Goal: Information Seeking & Learning: Learn about a topic

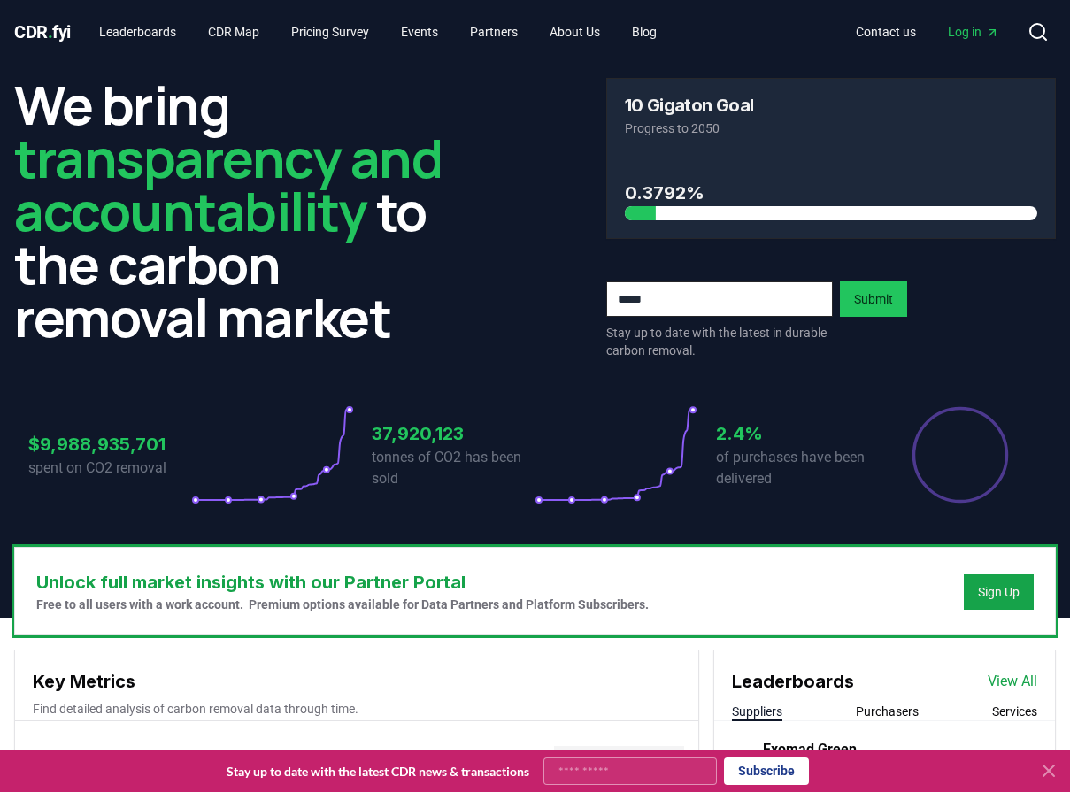
click at [1049, 767] on icon at bounding box center [1048, 770] width 21 height 21
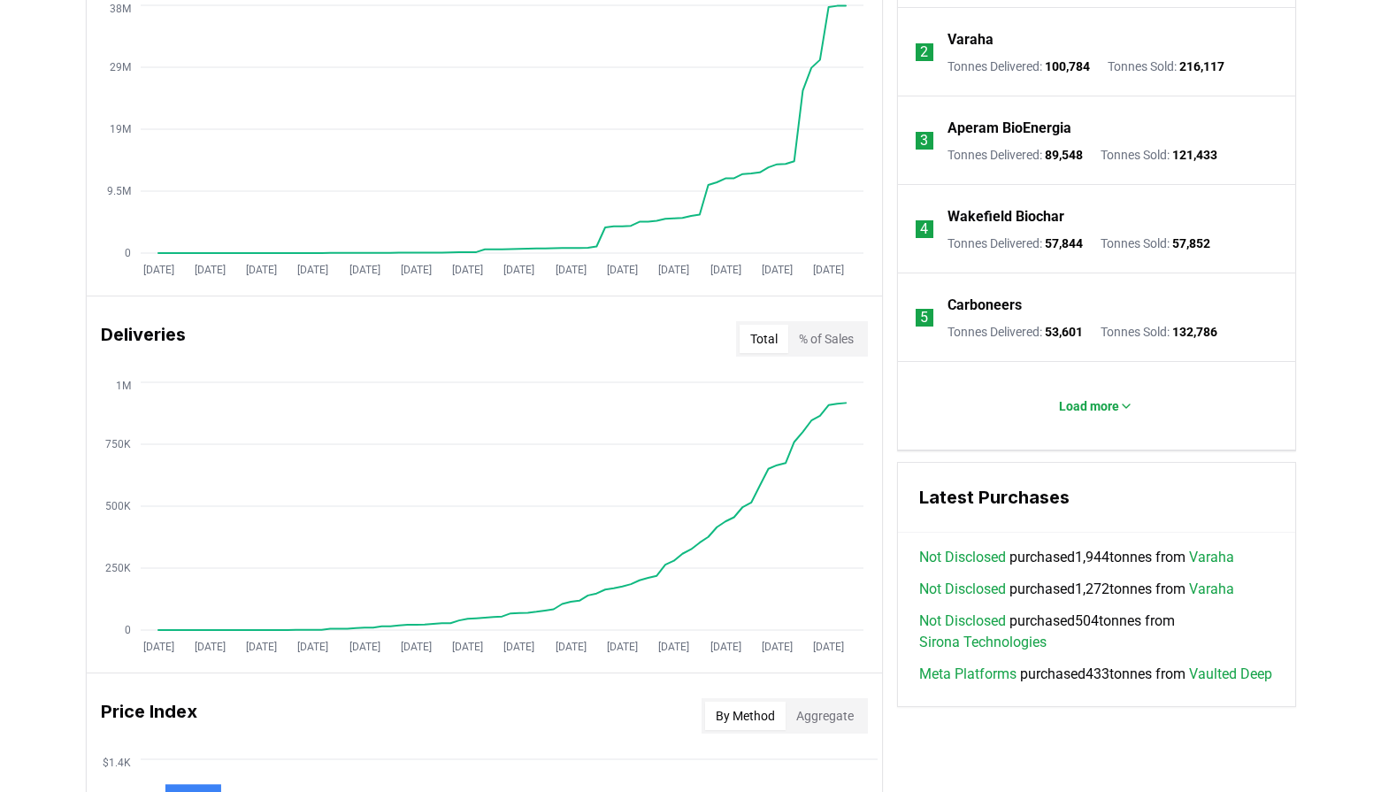
scroll to position [881, 0]
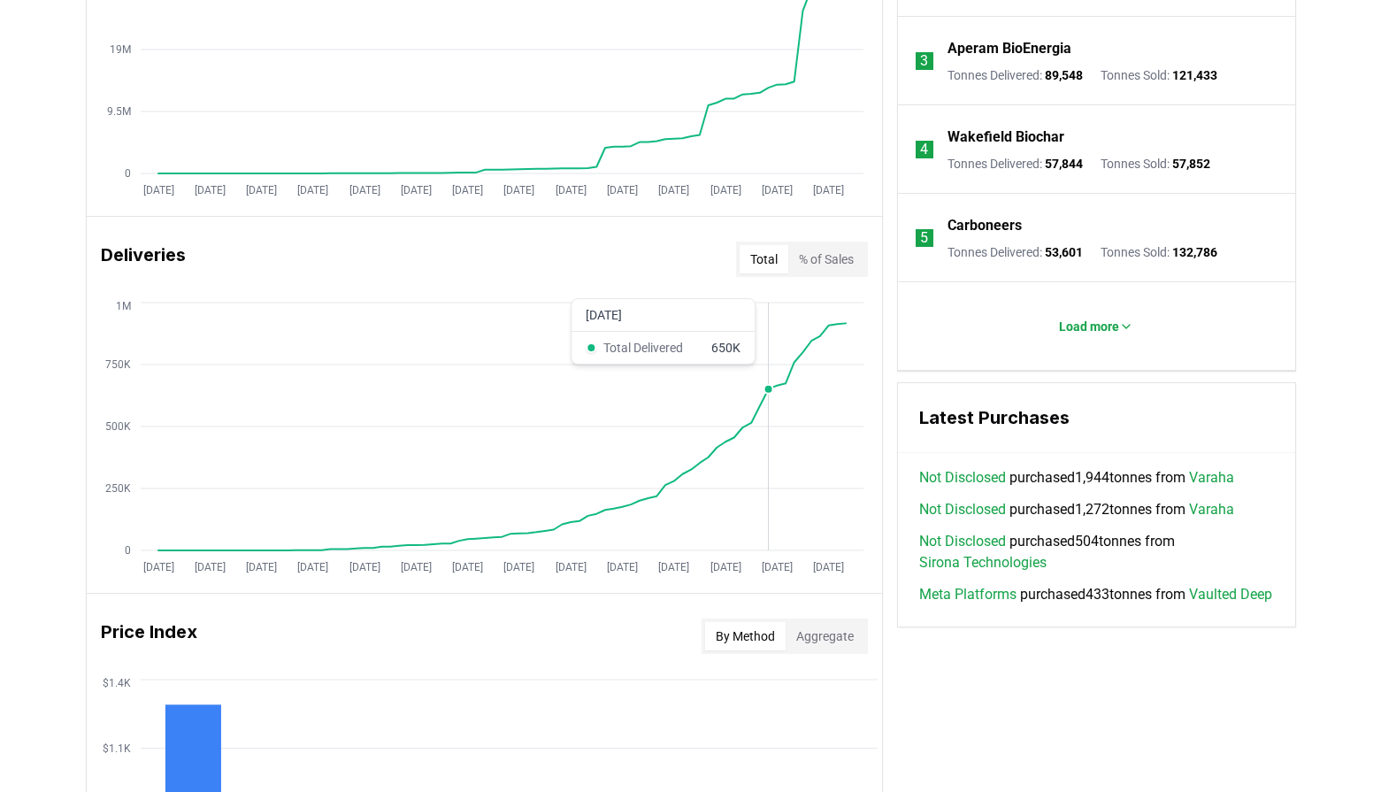
click at [766, 394] on circle at bounding box center [768, 389] width 9 height 9
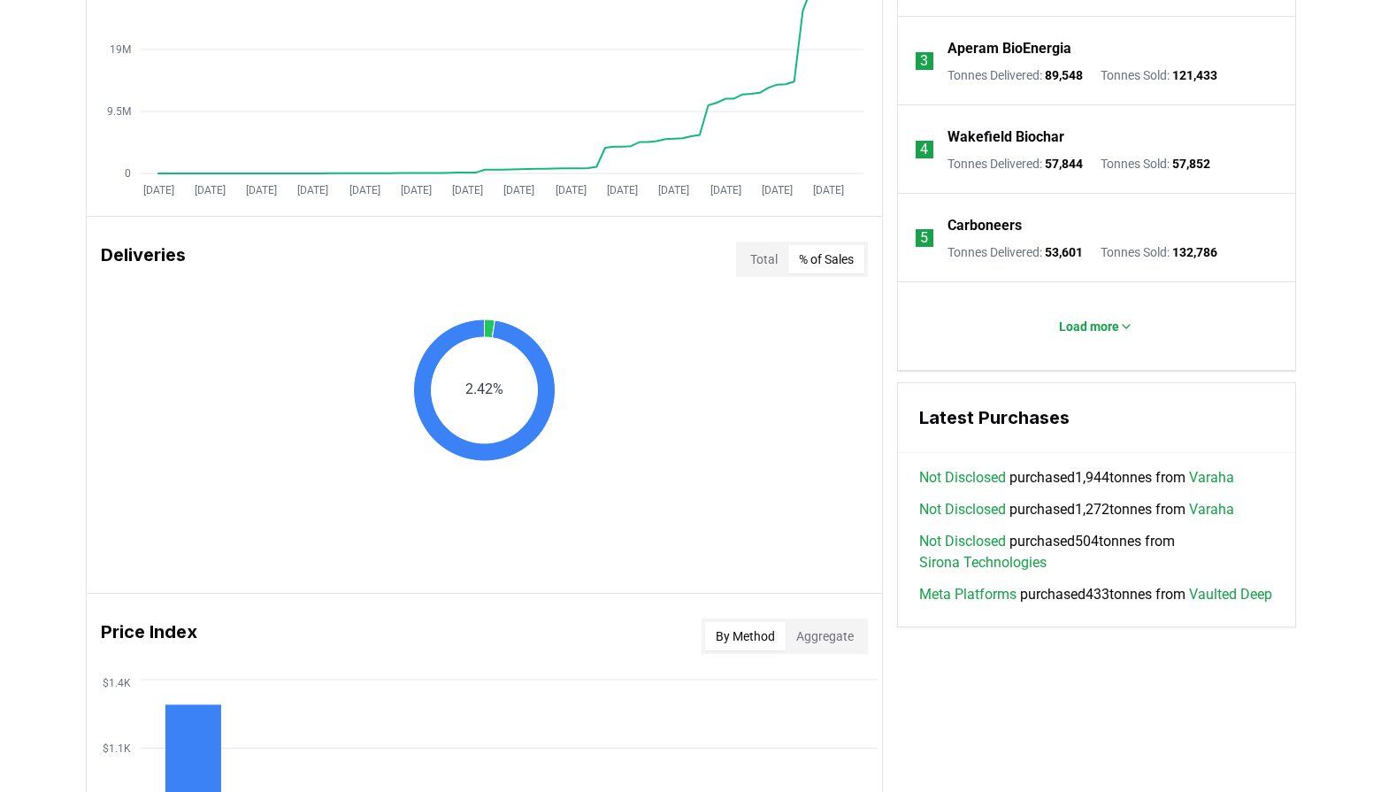
click at [822, 265] on button "% of Sales" at bounding box center [826, 259] width 76 height 28
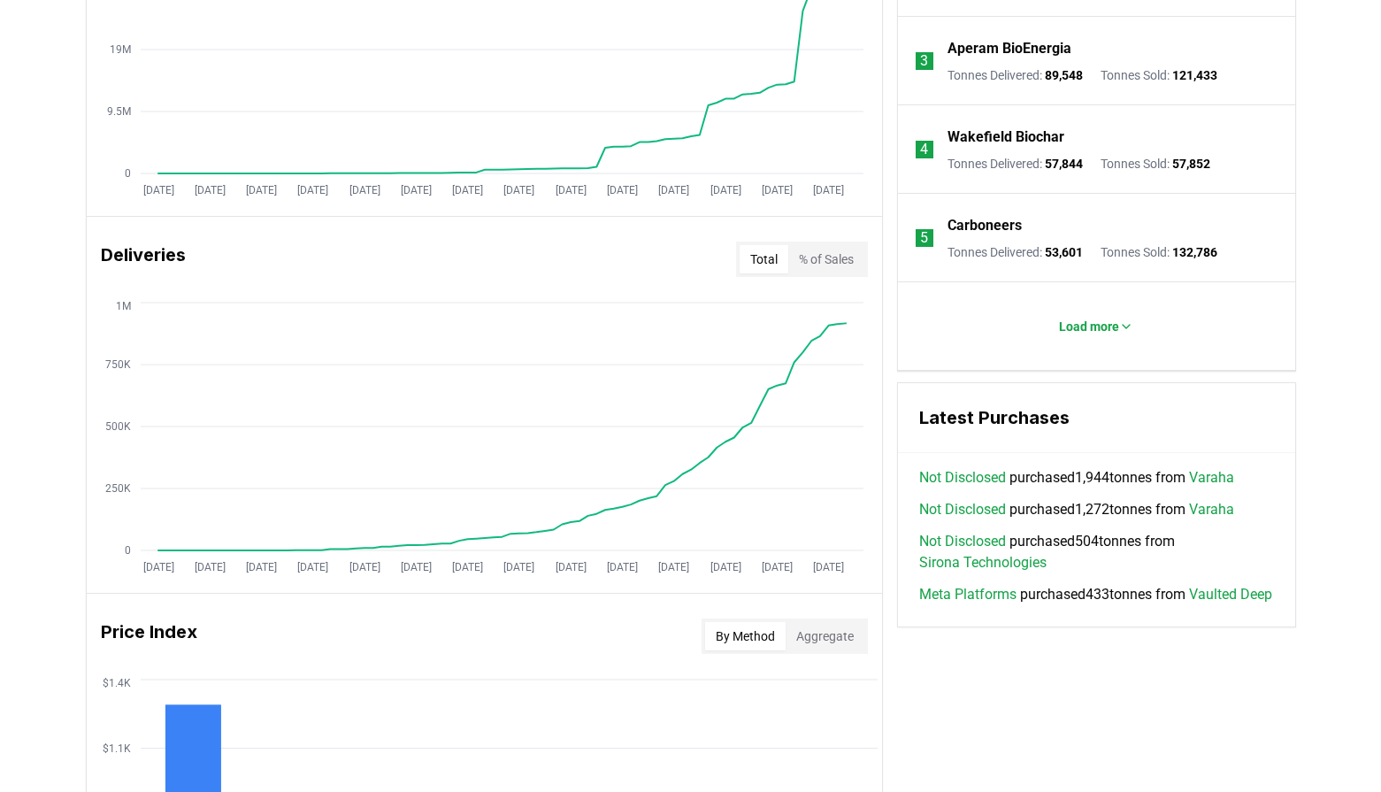
click at [760, 260] on button "Total" at bounding box center [764, 259] width 49 height 28
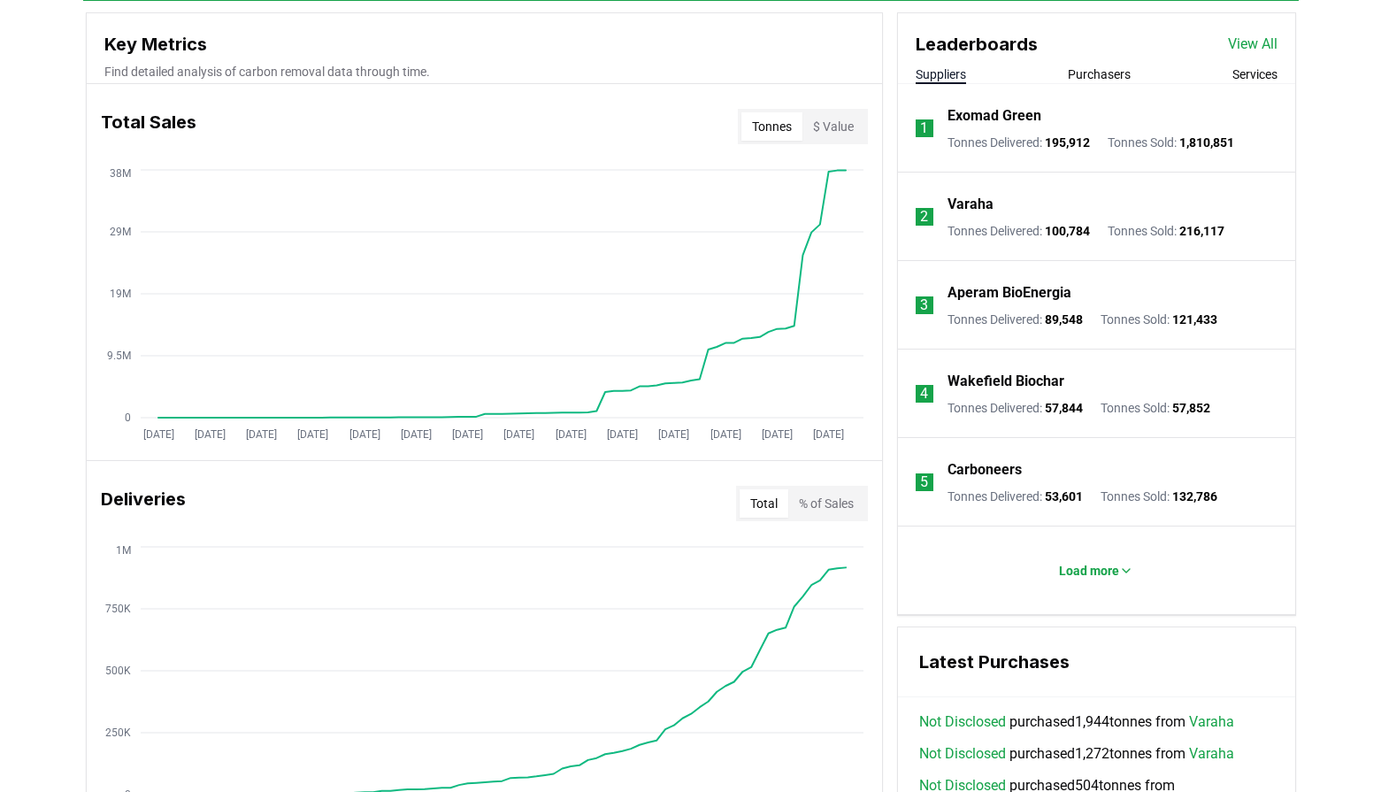
scroll to position [527, 0]
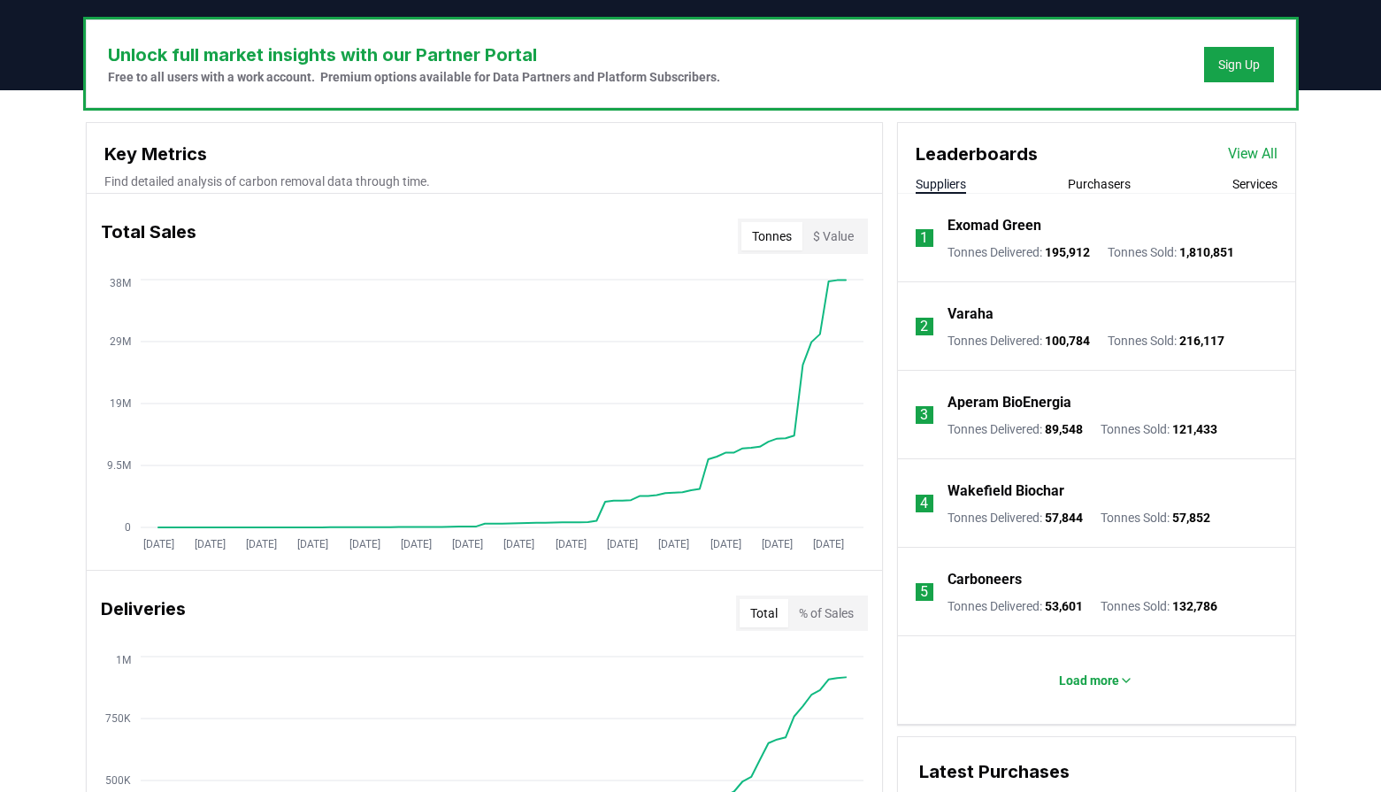
click at [1069, 248] on span "195,912" at bounding box center [1067, 252] width 45 height 14
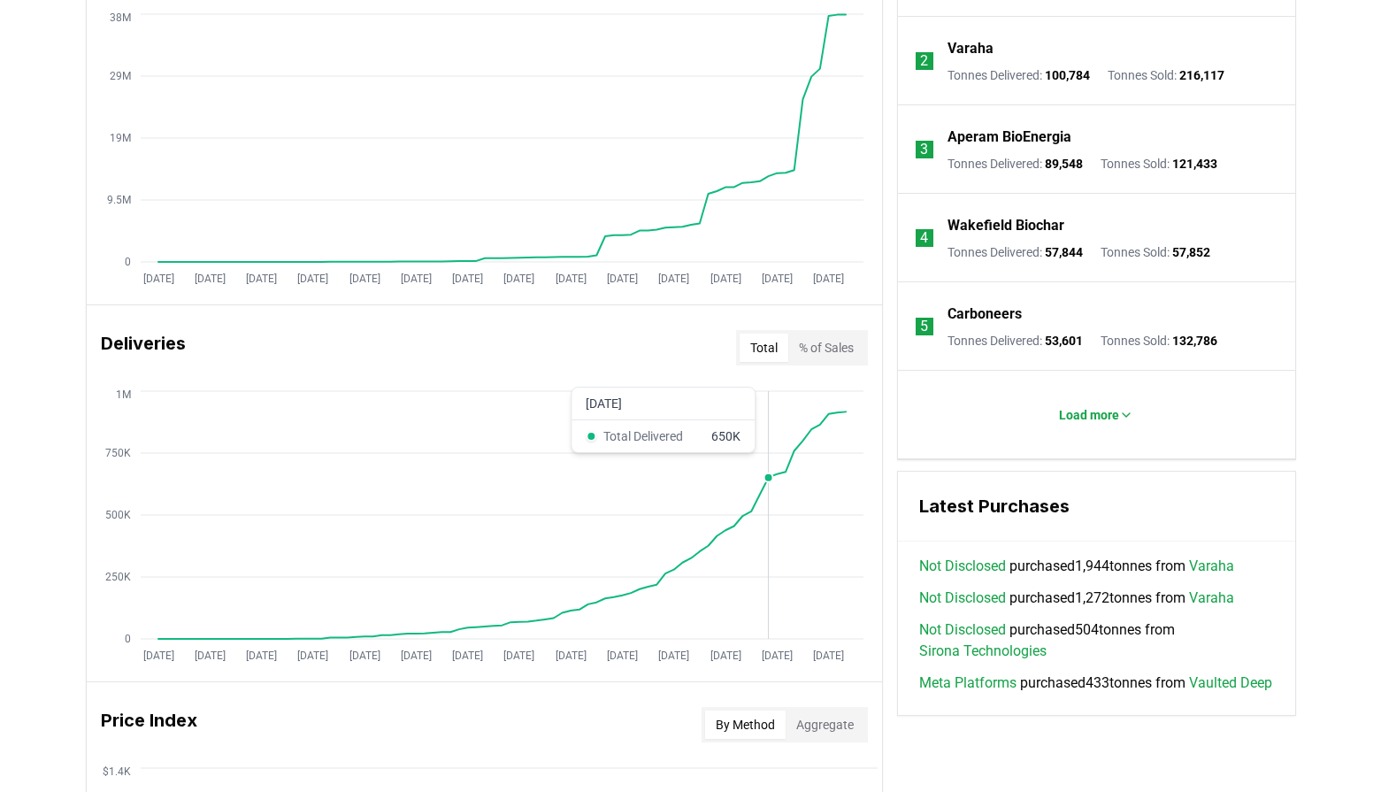
click at [764, 517] on icon "Jan 2019 Jul 2019 Jan 2020 Jul 2020 Jan 2021 Jul 2021 Jan 2022 Jul 2022 Jan 202…" at bounding box center [477, 528] width 781 height 283
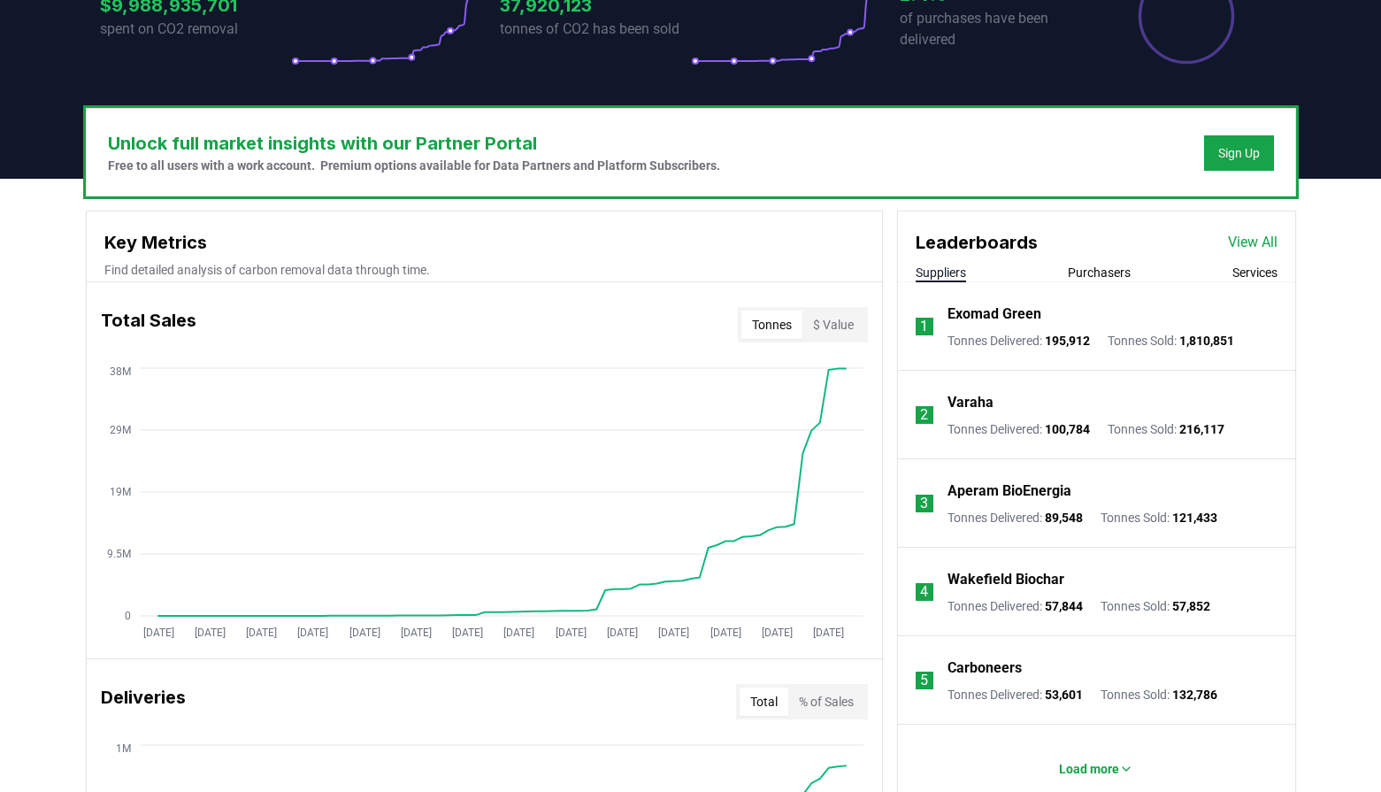
click at [994, 312] on p "Exomad Green" at bounding box center [995, 314] width 94 height 21
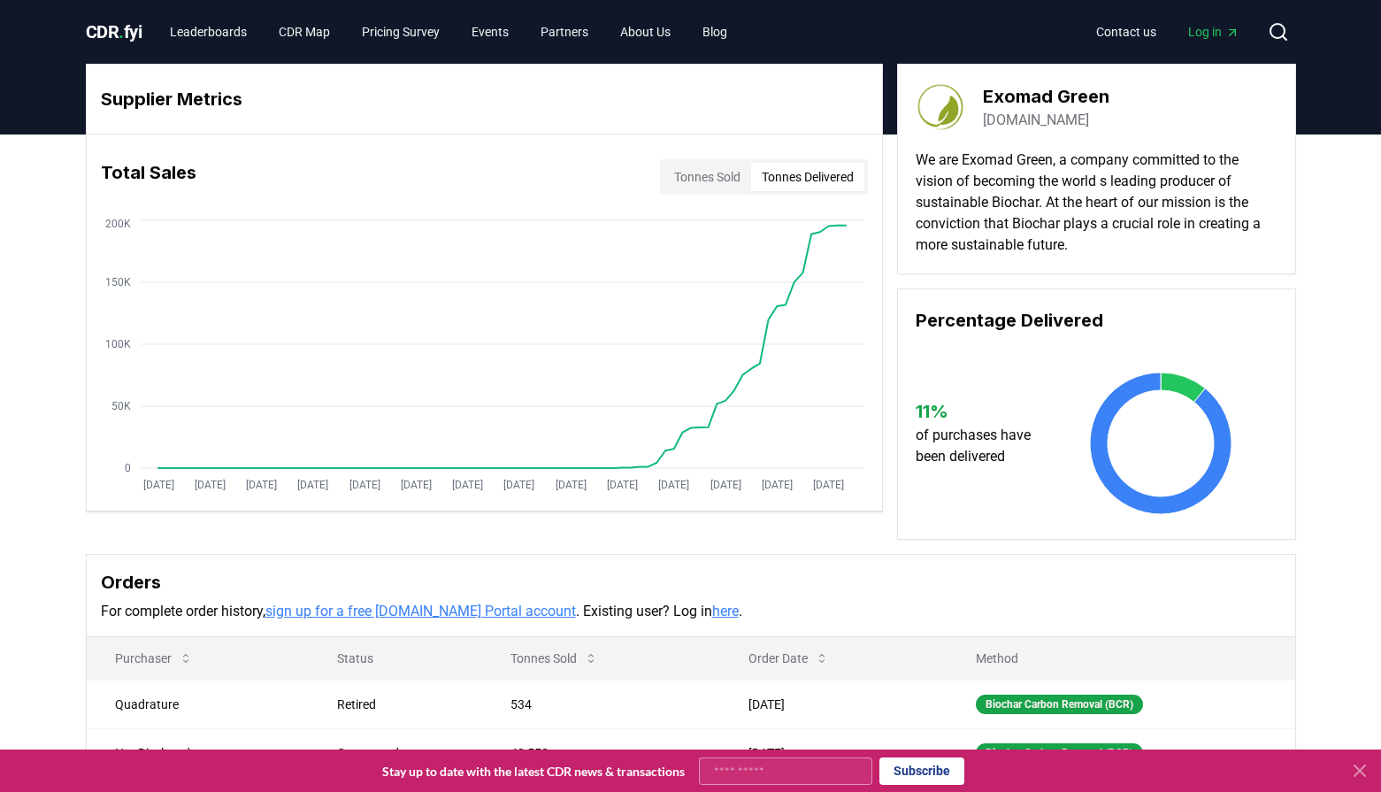
click at [818, 177] on button "Tonnes Delivered" at bounding box center [807, 177] width 113 height 28
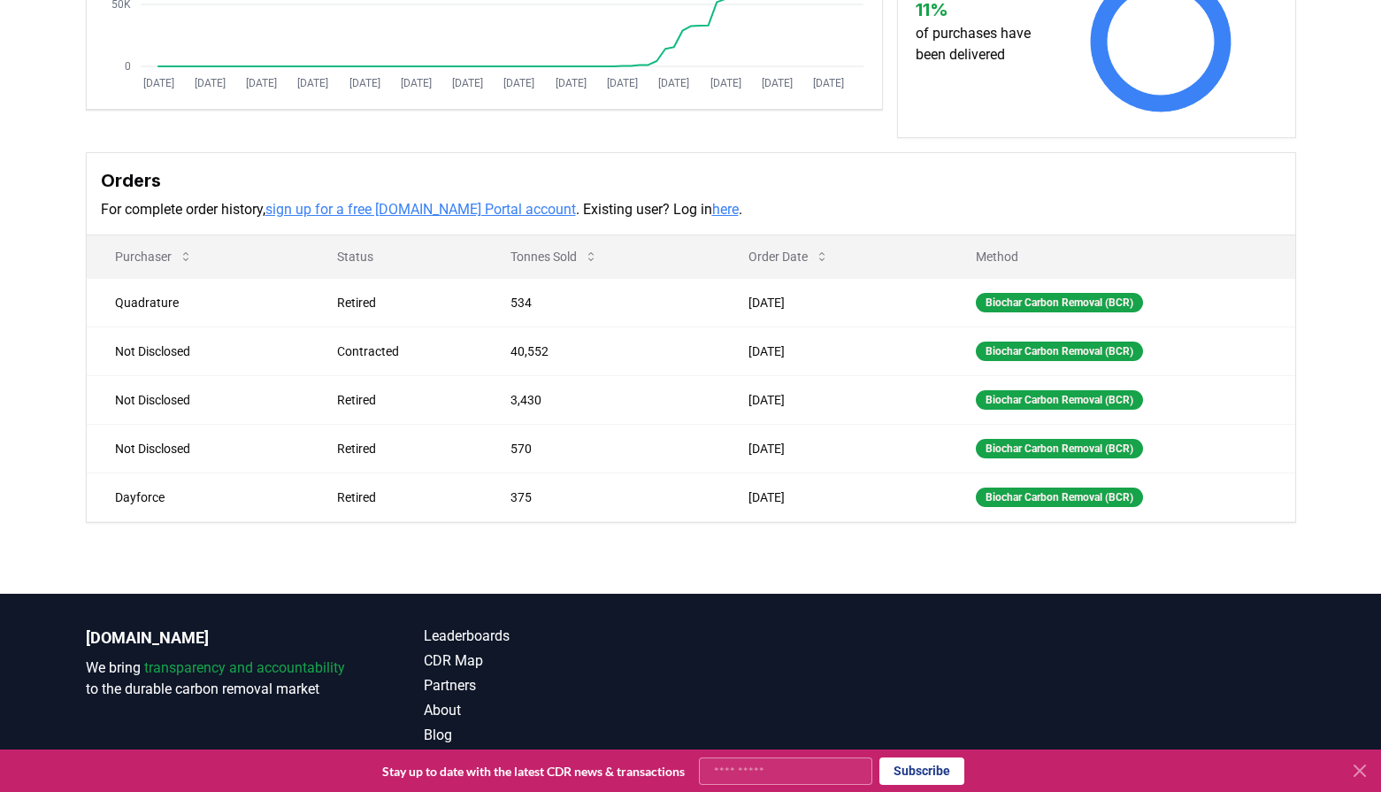
scroll to position [442, 0]
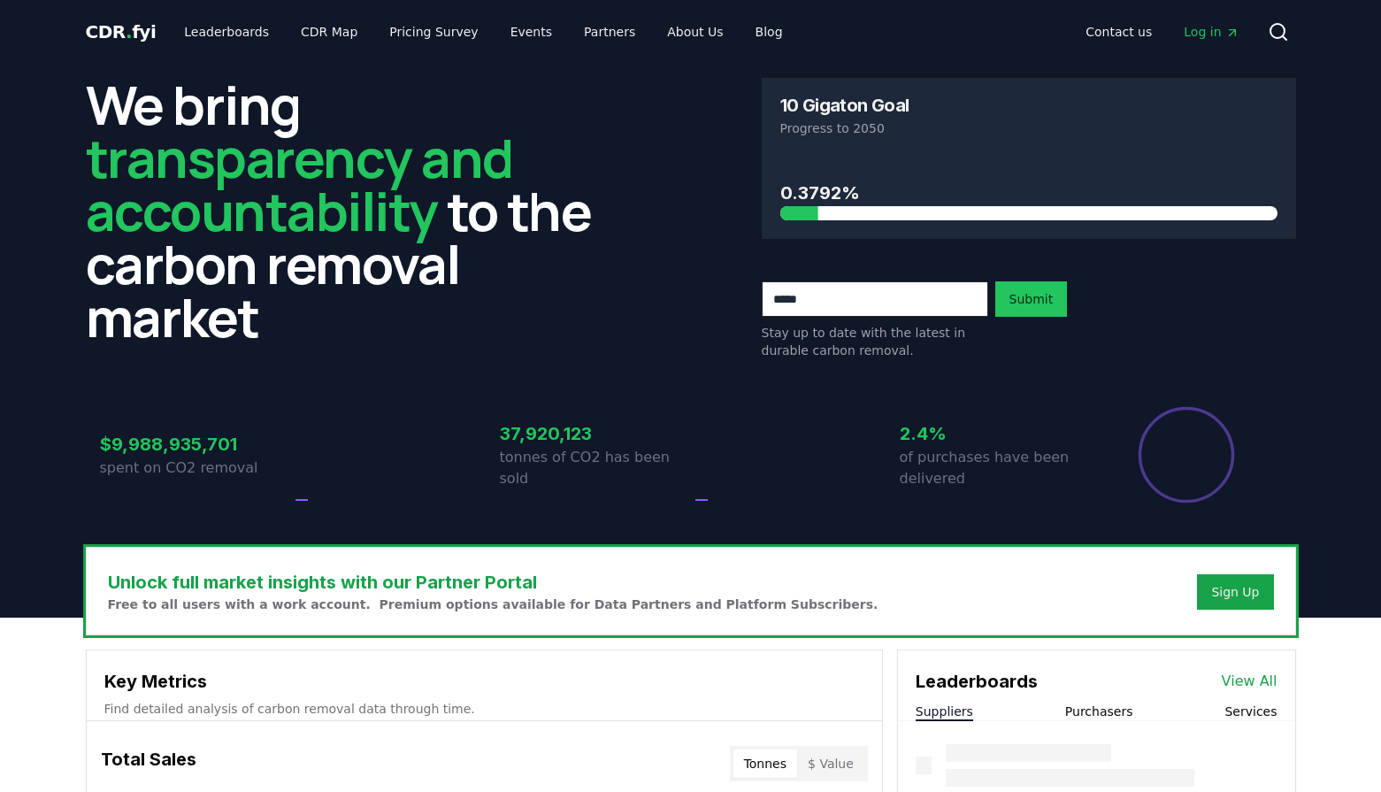
scroll to position [439, 0]
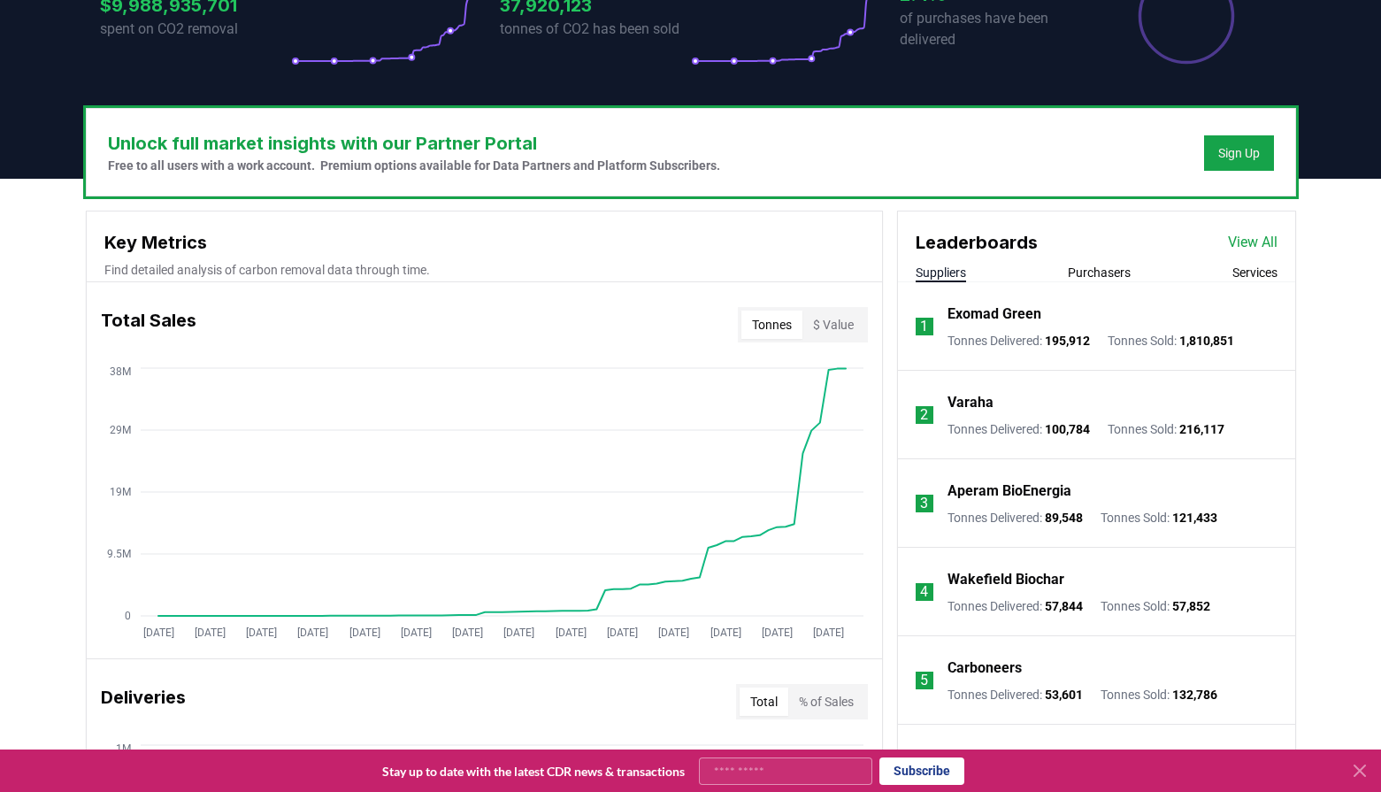
click at [976, 402] on p "Varaha" at bounding box center [971, 402] width 46 height 21
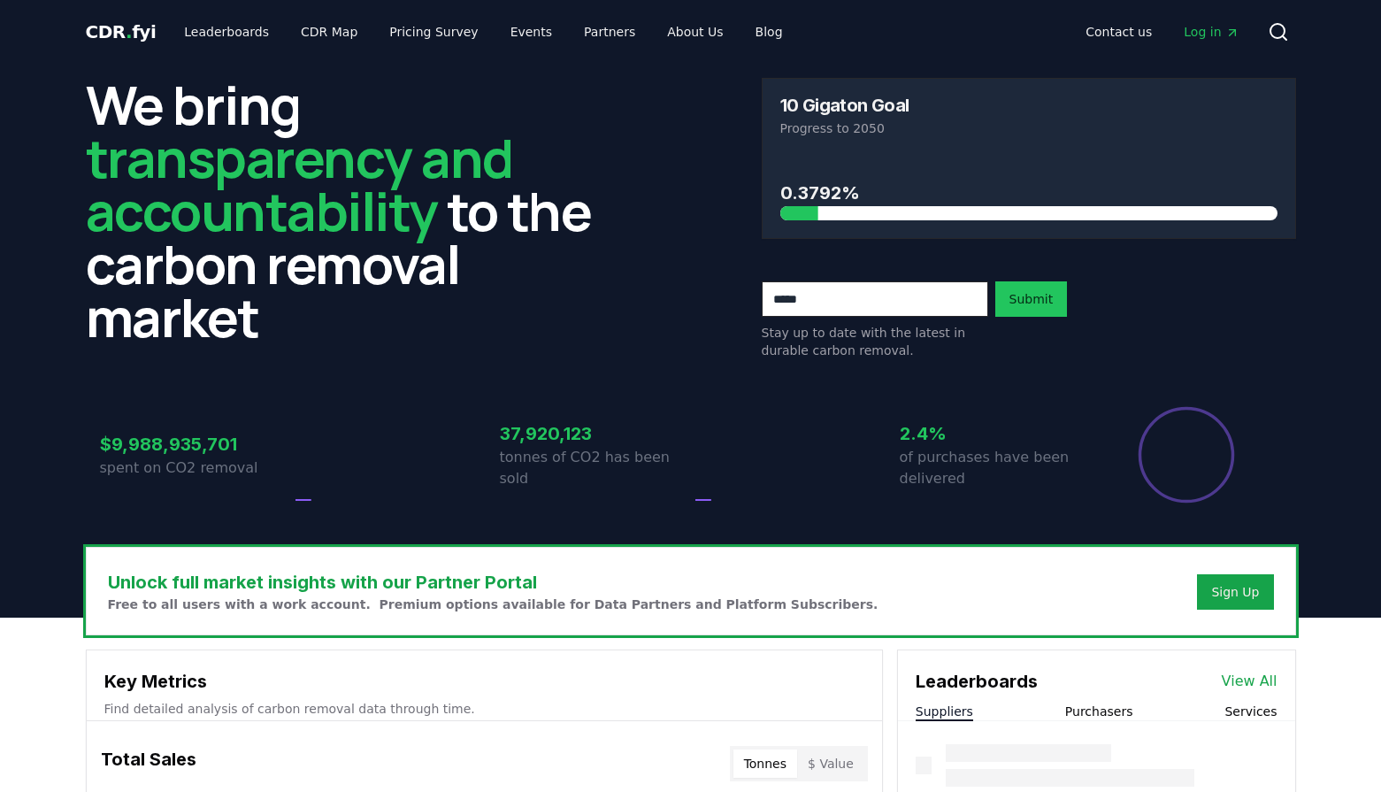
scroll to position [439, 0]
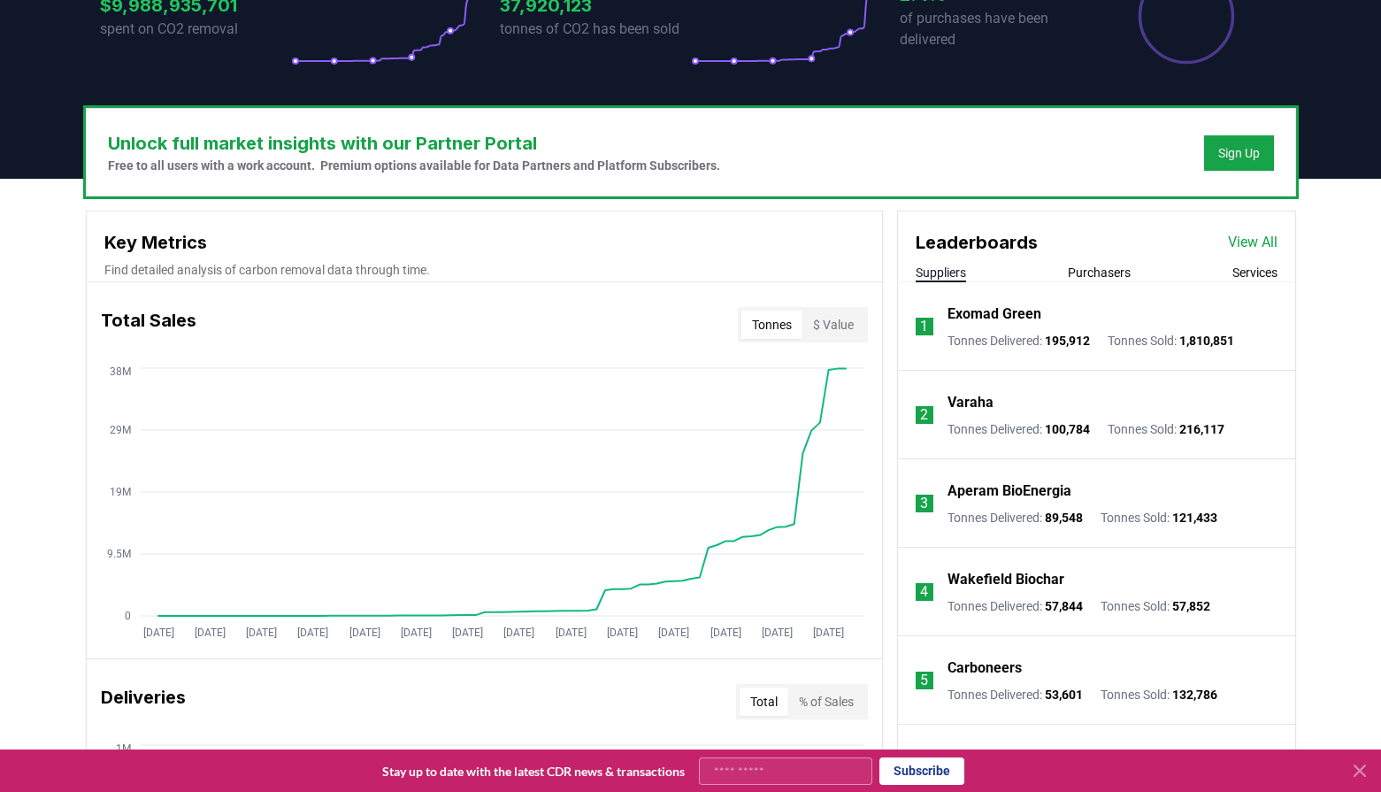
click at [998, 664] on p "Carboneers" at bounding box center [985, 667] width 74 height 21
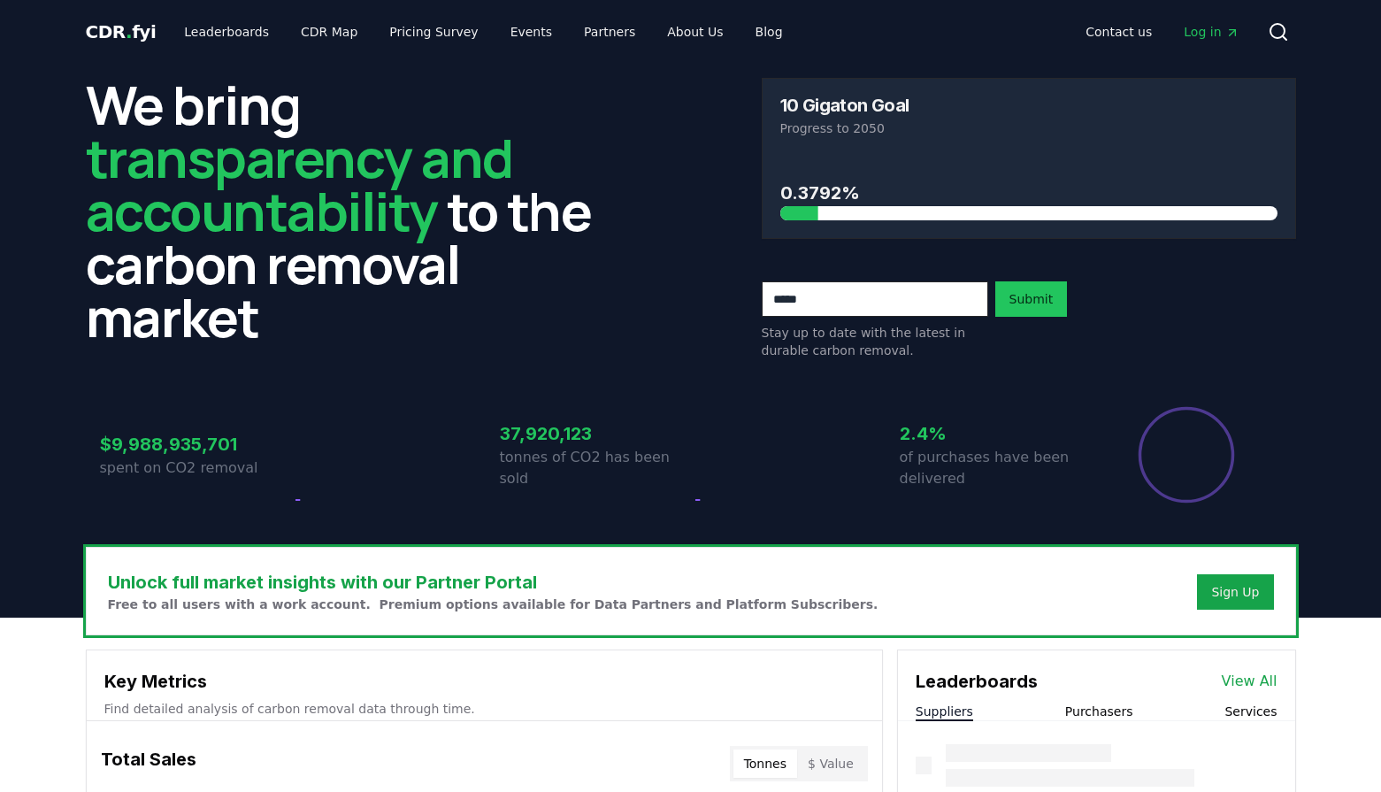
scroll to position [439, 0]
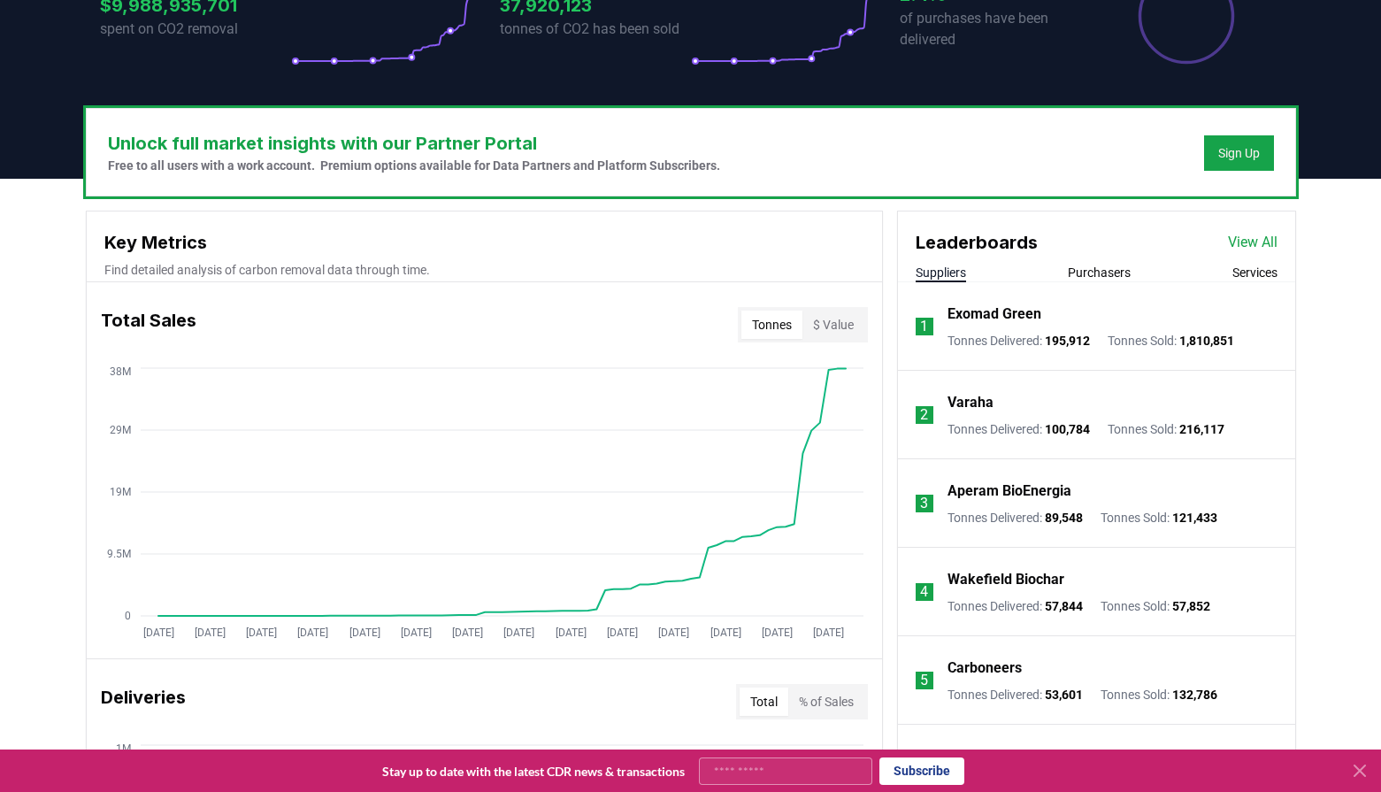
click at [998, 490] on p "Aperam BioEnergia" at bounding box center [1010, 490] width 124 height 21
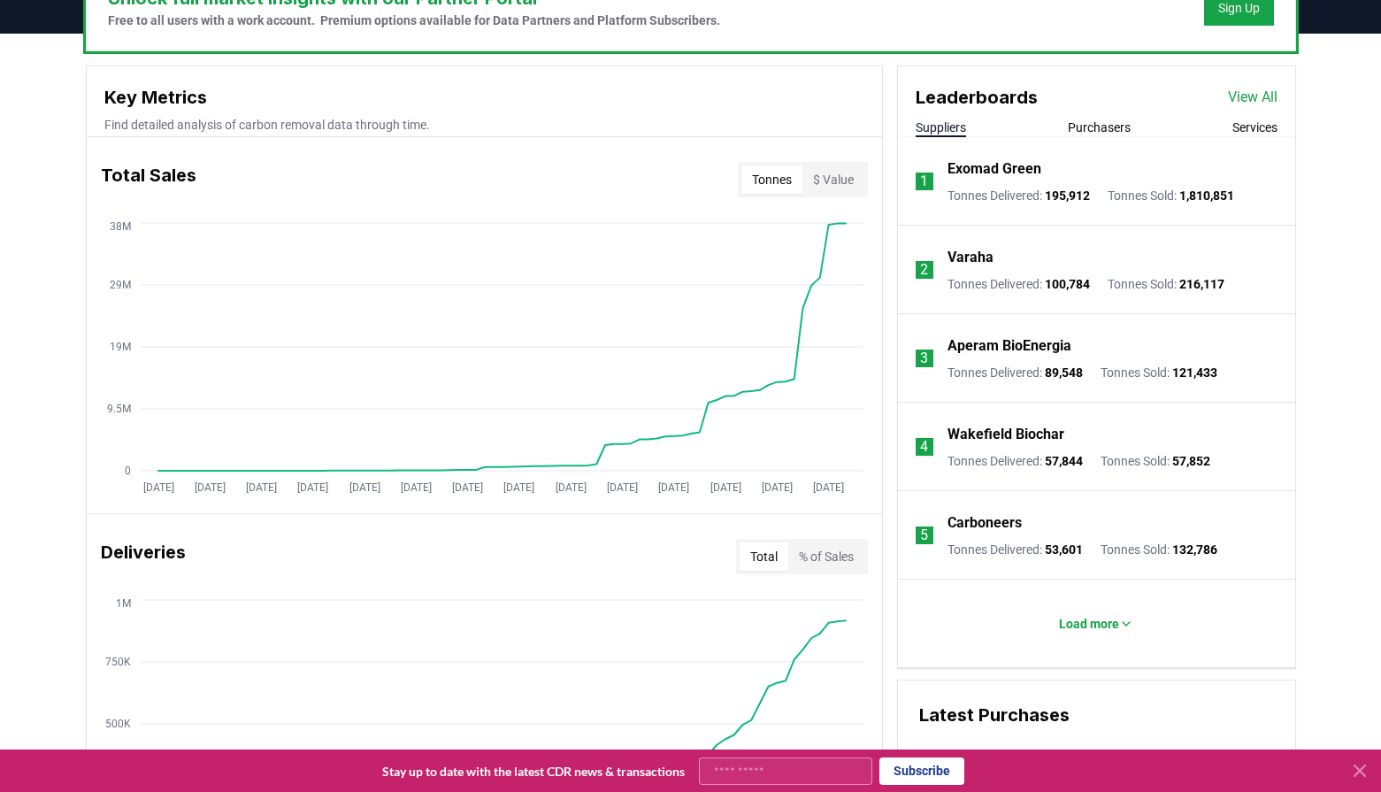
scroll to position [616, 0]
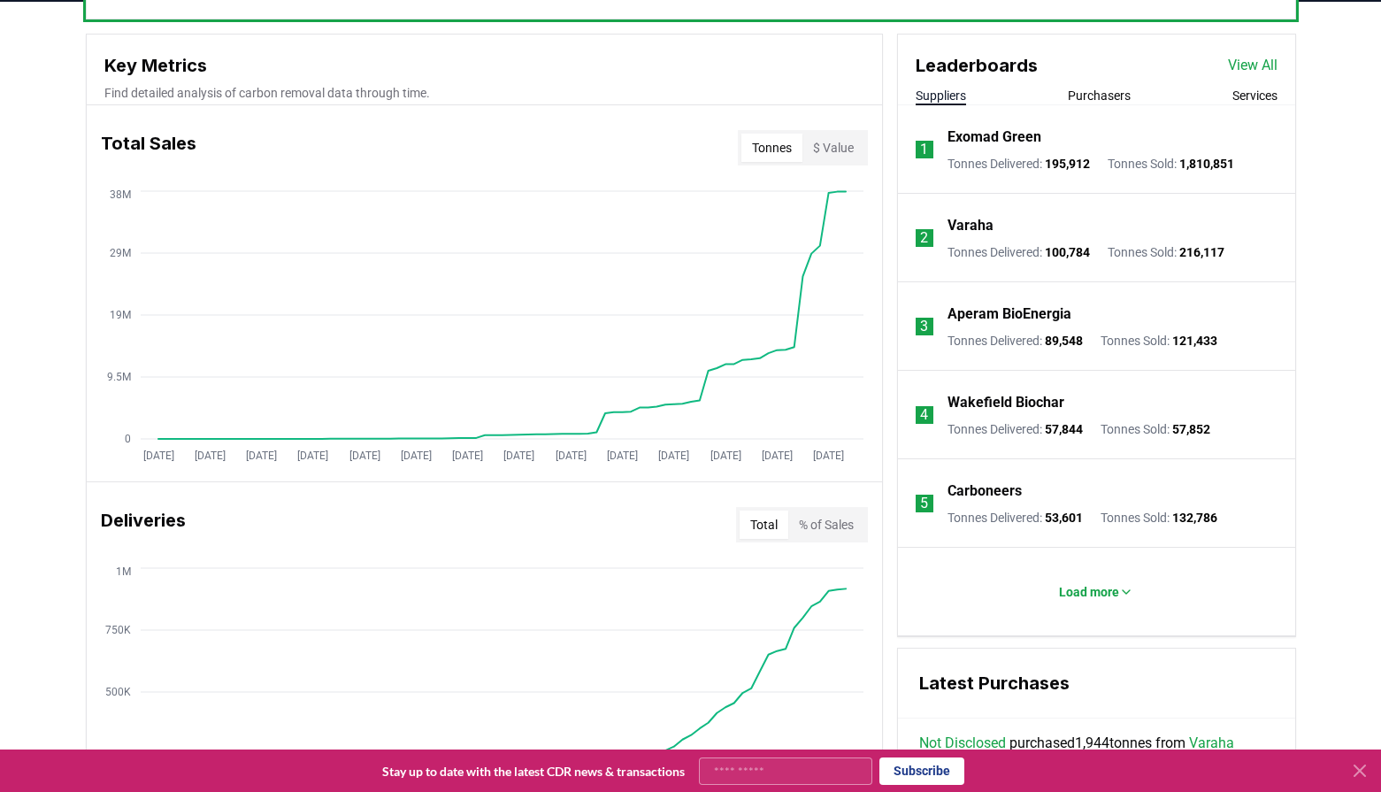
drag, startPoint x: 1095, startPoint y: 541, endPoint x: 1101, endPoint y: 568, distance: 27.9
click at [1097, 546] on li "5 Carboneers Tonnes Delivered : 53,601 Tonnes Sold : 132,786" at bounding box center [1096, 503] width 397 height 88
click at [1095, 590] on p "Load more" at bounding box center [1089, 592] width 60 height 18
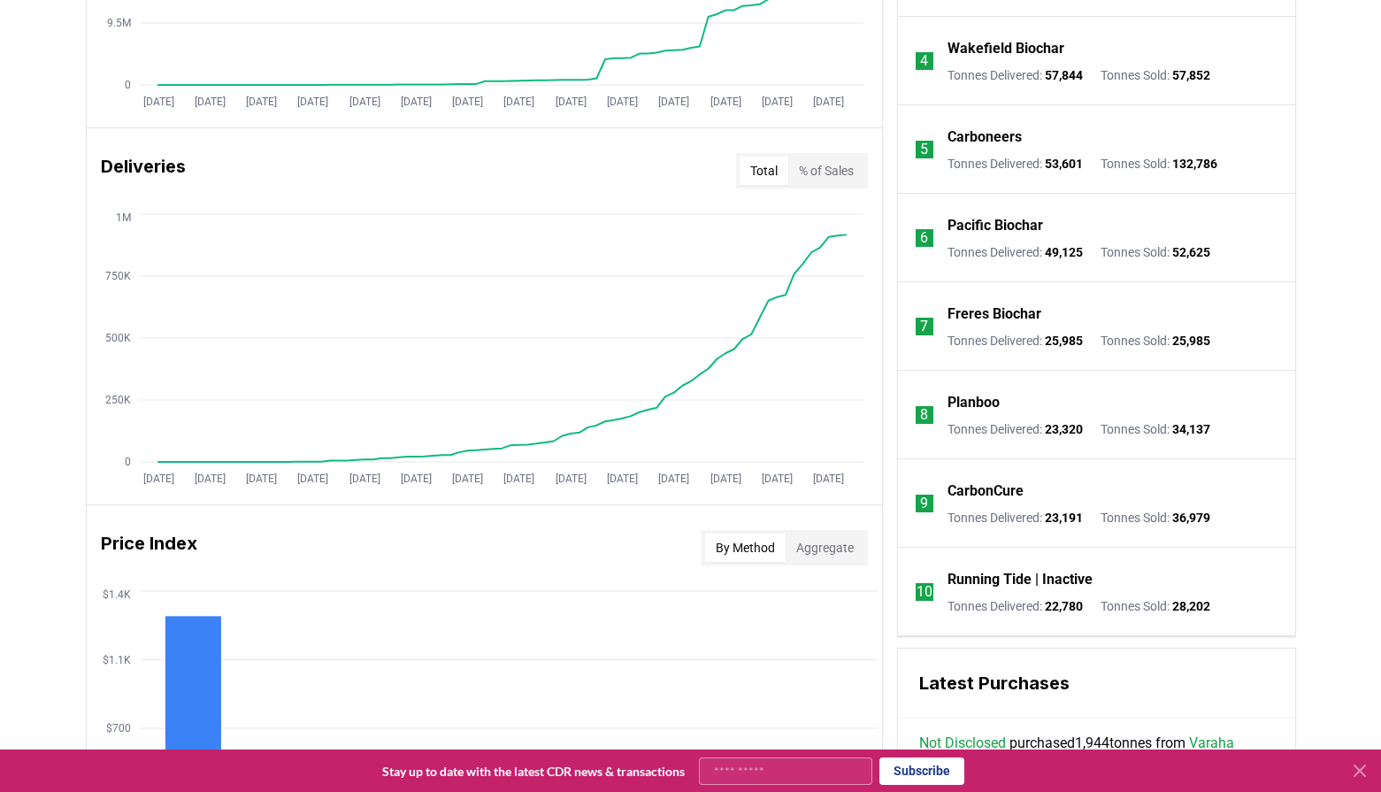
scroll to position [1058, 0]
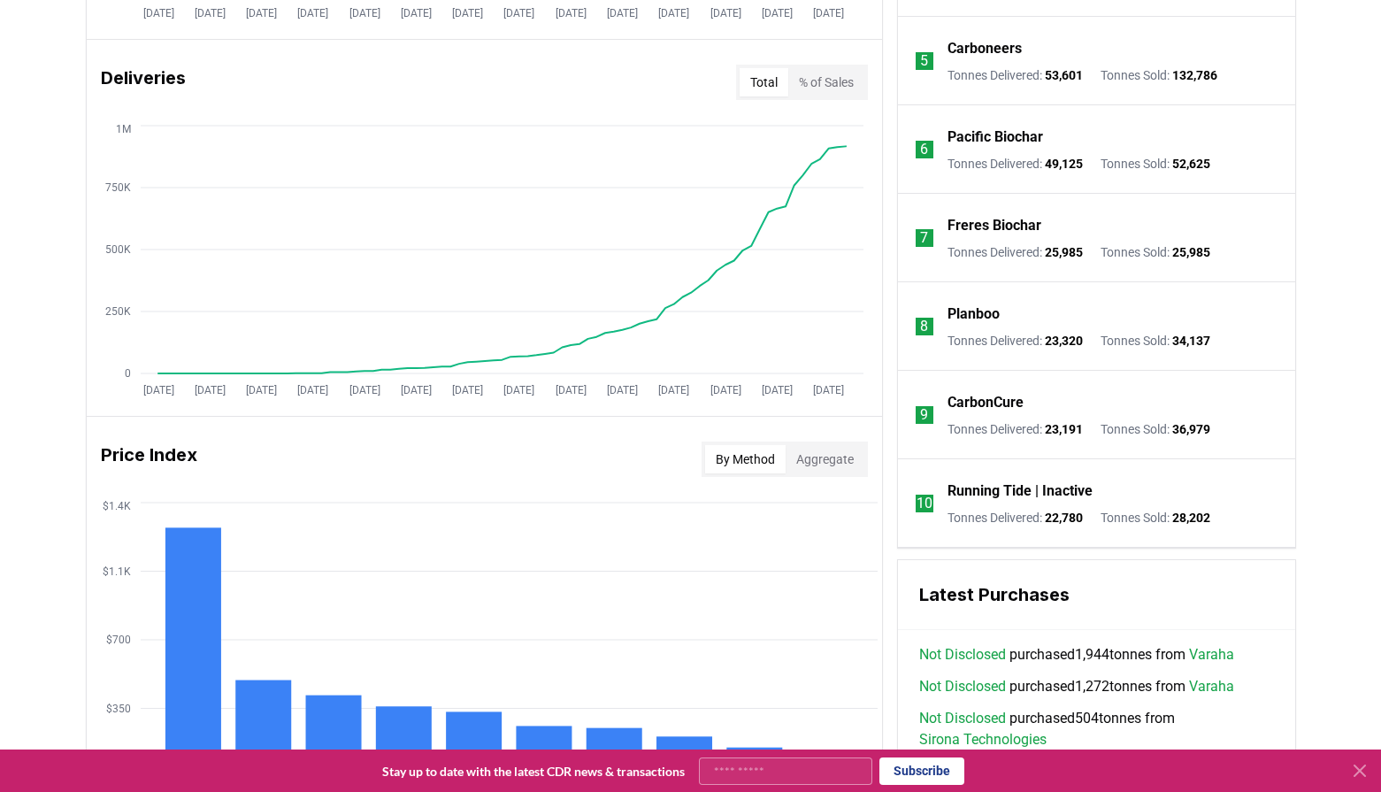
click at [999, 404] on p "CarbonCure" at bounding box center [986, 402] width 76 height 21
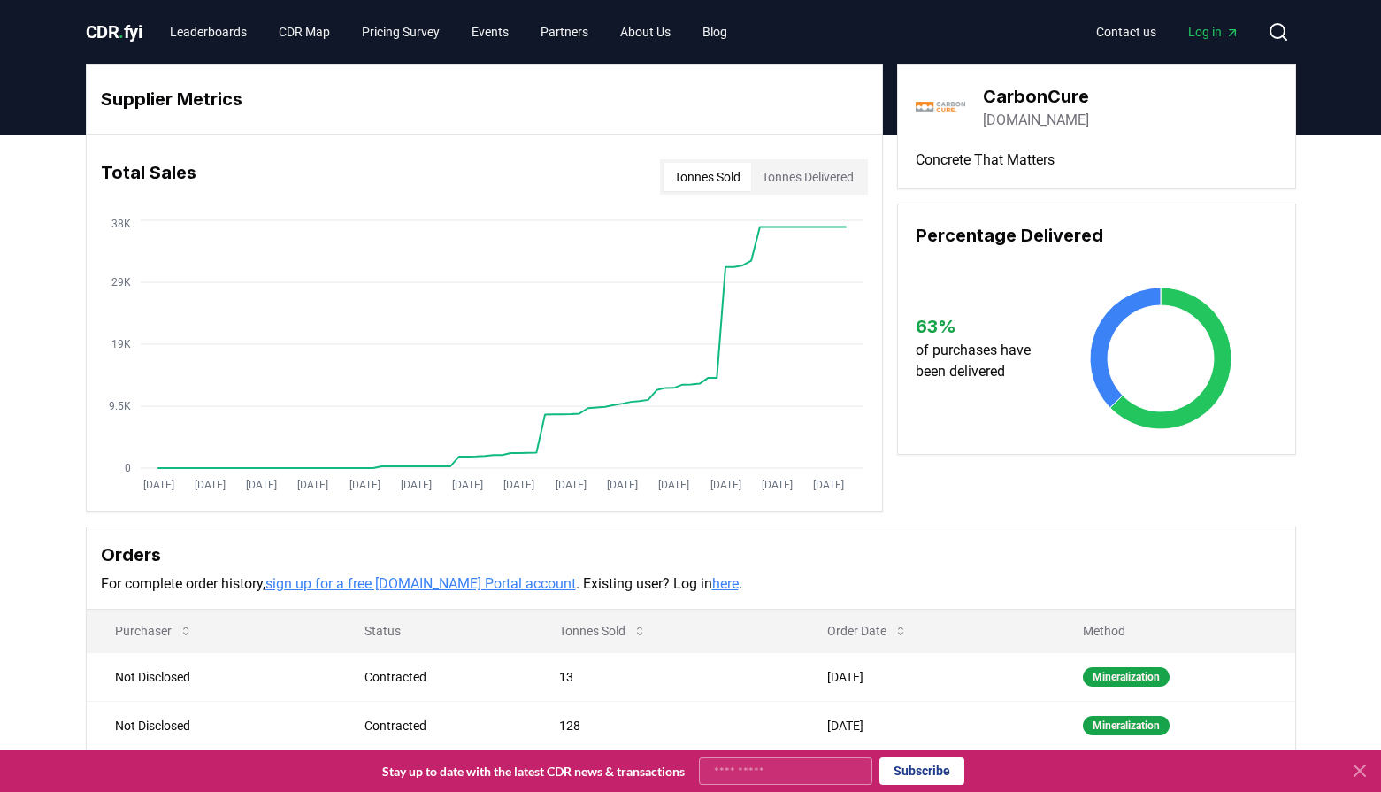
click at [788, 186] on button "Tonnes Delivered" at bounding box center [807, 177] width 113 height 28
click at [697, 170] on button "Tonnes Sold" at bounding box center [708, 177] width 88 height 28
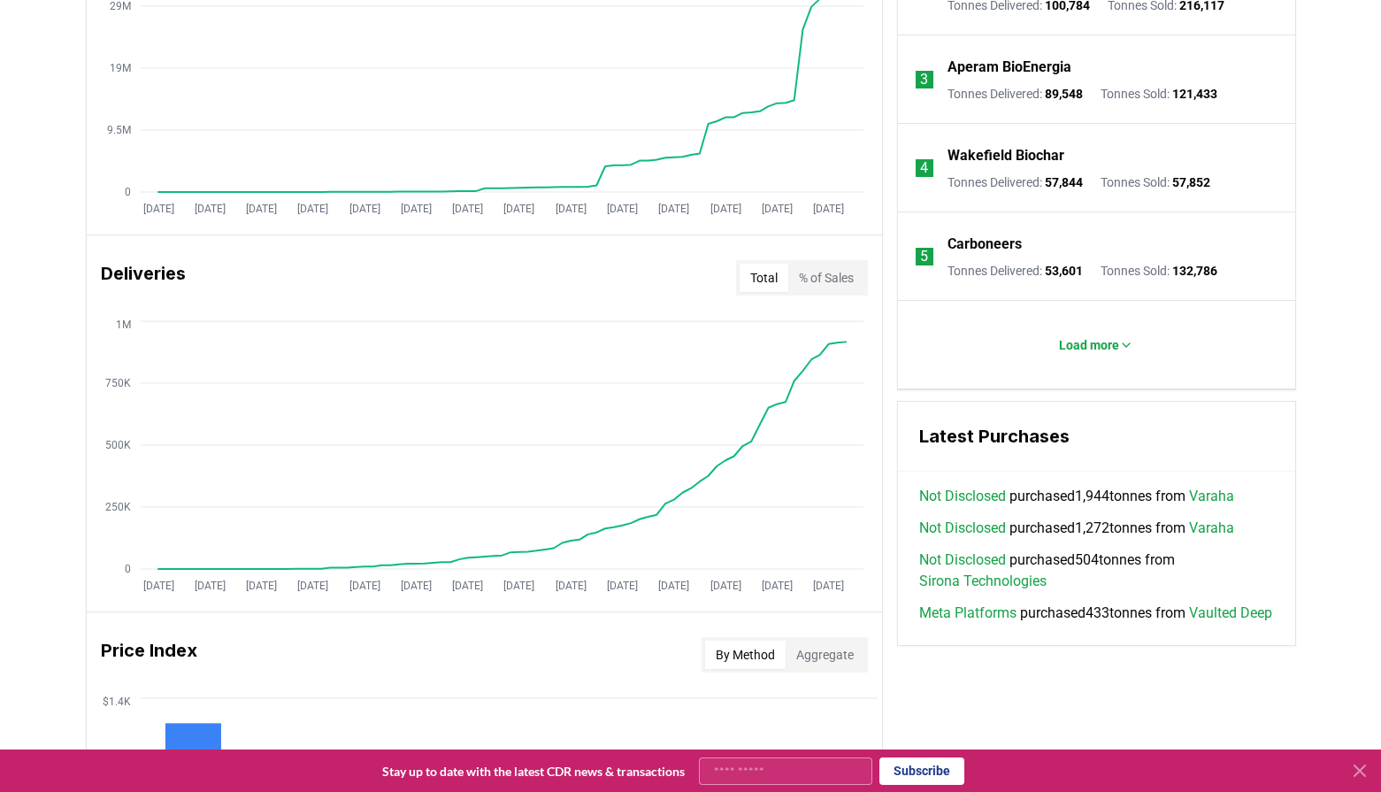
scroll to position [970, 0]
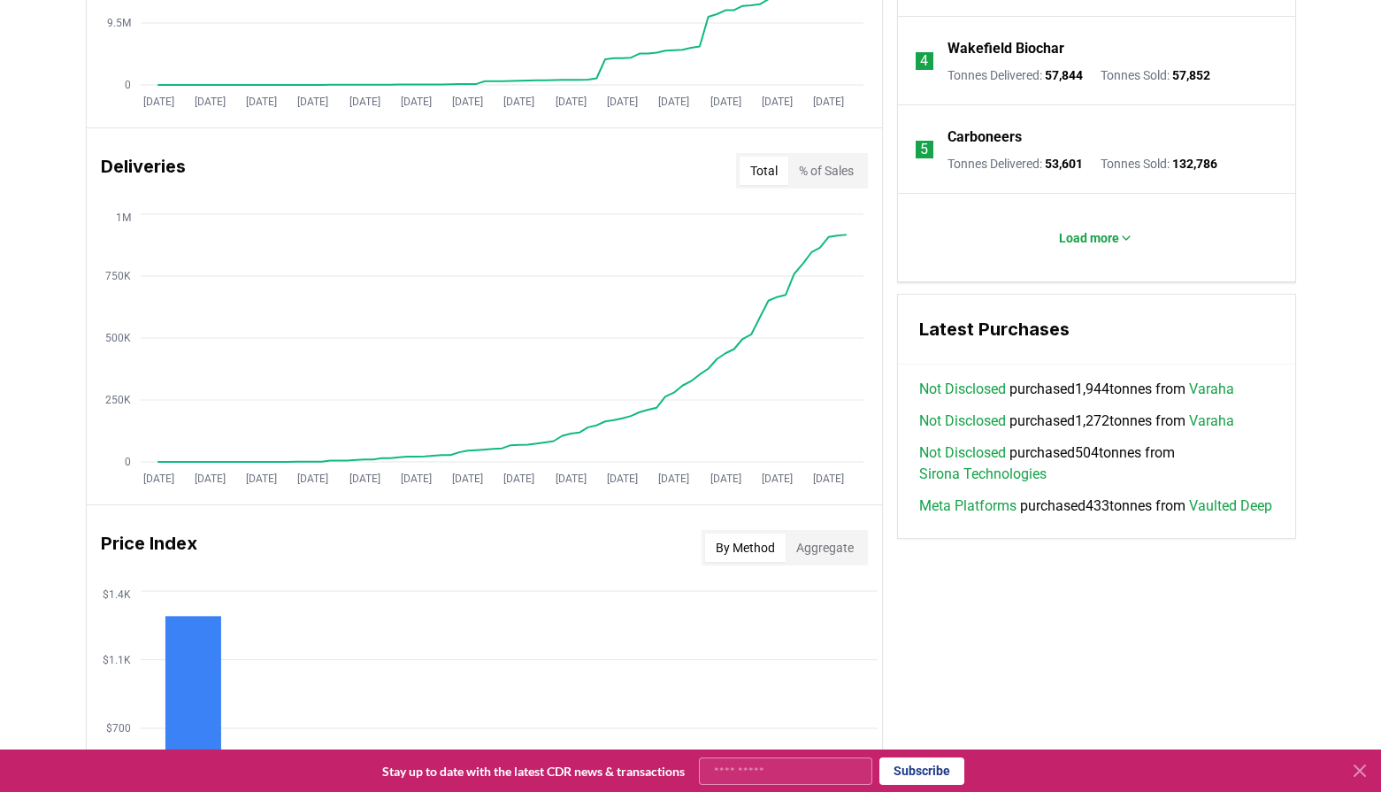
click at [843, 553] on button "Aggregate" at bounding box center [825, 548] width 79 height 28
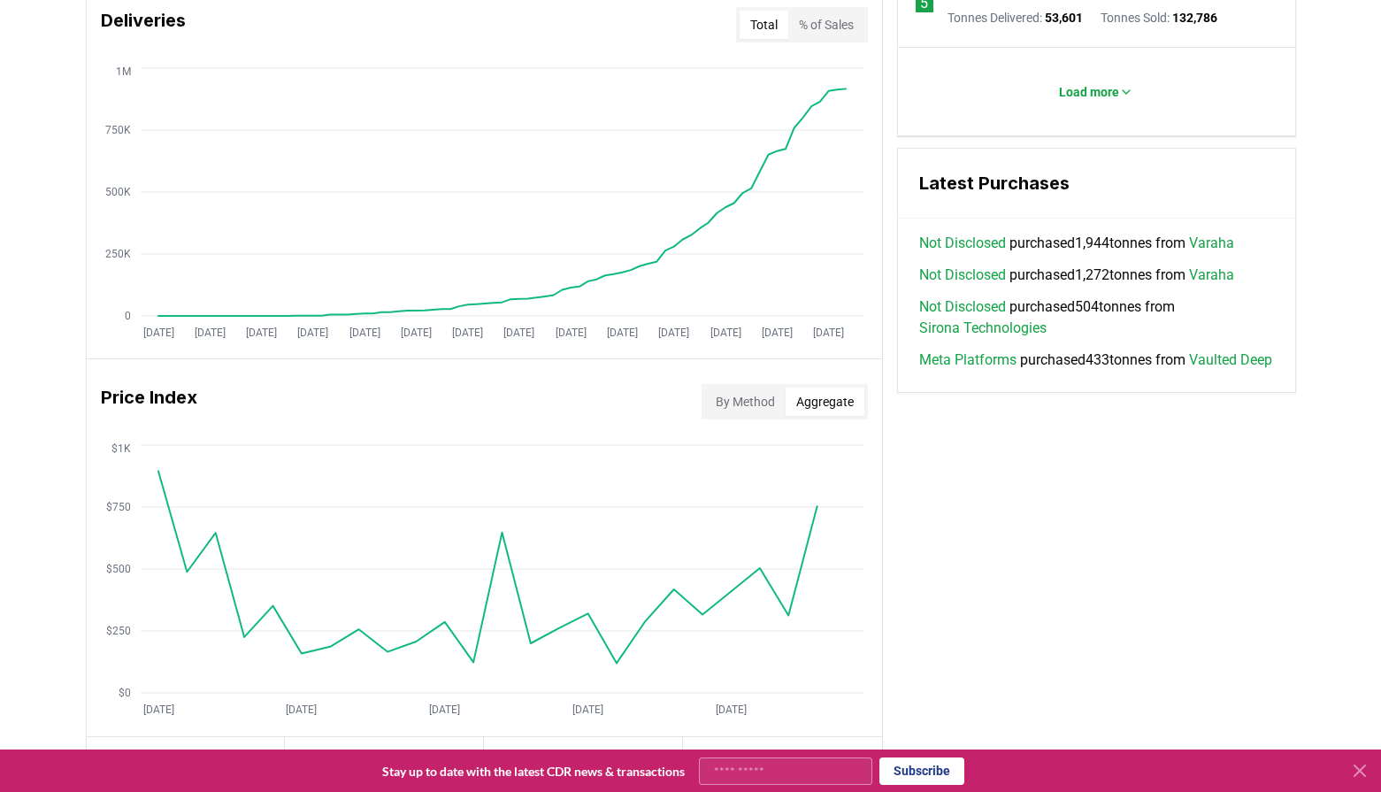
scroll to position [1324, 0]
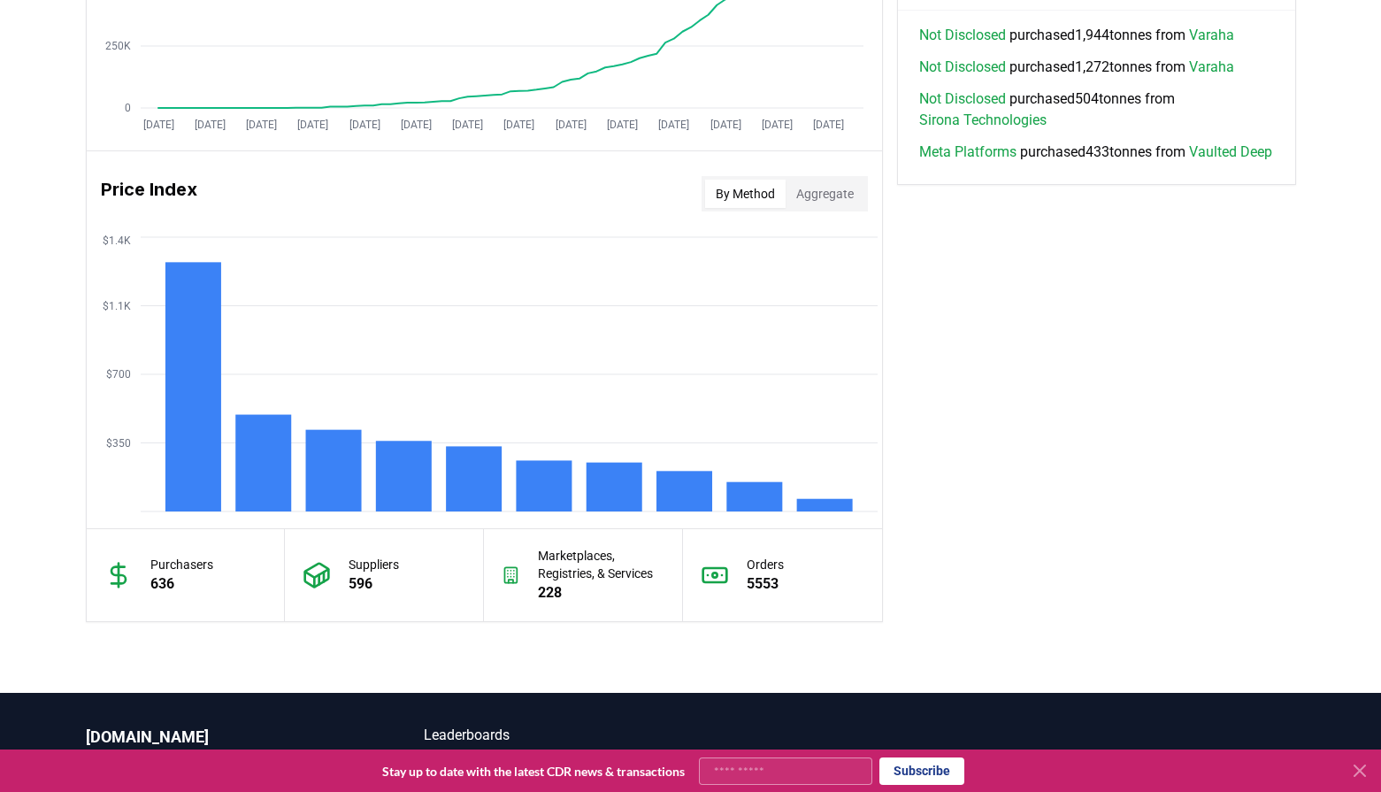
click at [741, 192] on button "By Method" at bounding box center [745, 194] width 81 height 28
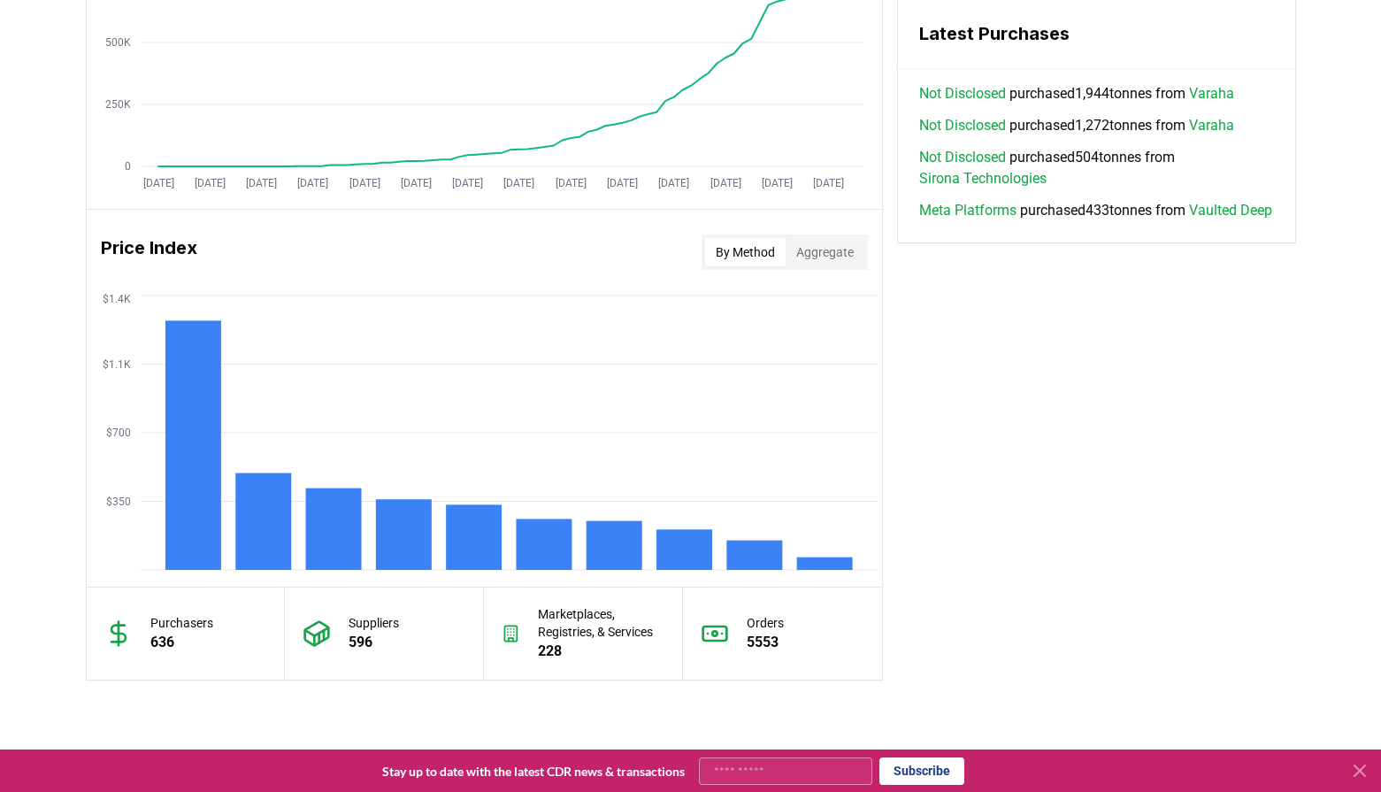
scroll to position [1058, 0]
